Goal: Information Seeking & Learning: Learn about a topic

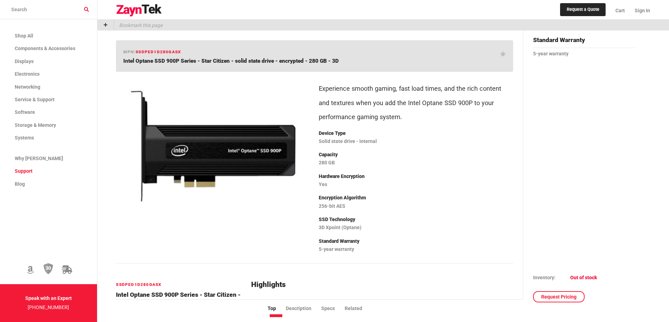
click at [91, 171] on link "Support" at bounding box center [48, 171] width 97 height 13
